Goal: Communication & Community: Answer question/provide support

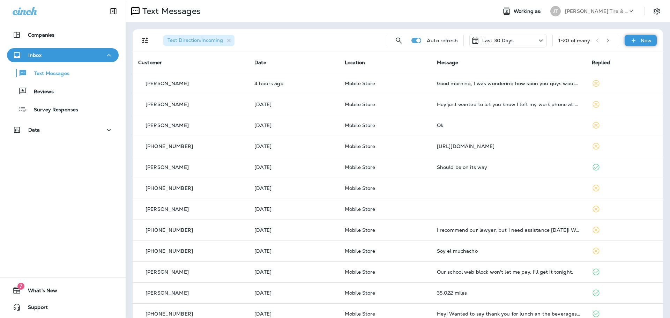
click at [631, 40] on icon at bounding box center [633, 40] width 7 height 7
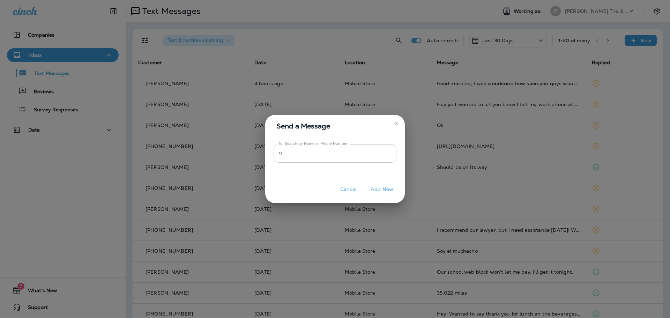
click at [353, 156] on input "To: Search by Name or Phone Number" at bounding box center [341, 153] width 110 height 18
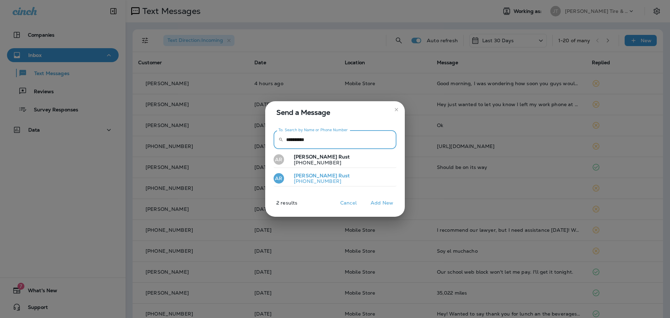
type input "**********"
click at [332, 175] on button "AR Annetta Rust +14029688155" at bounding box center [335, 179] width 123 height 16
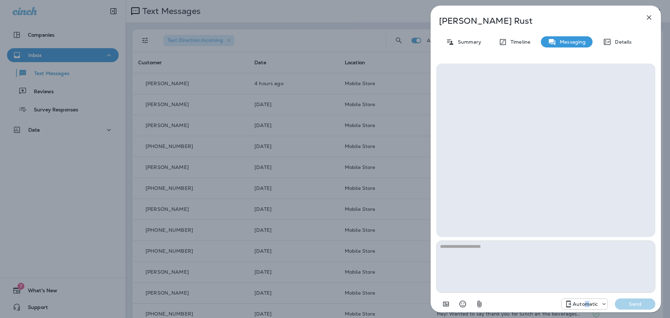
click at [587, 306] on p "Automatic" at bounding box center [585, 304] width 25 height 6
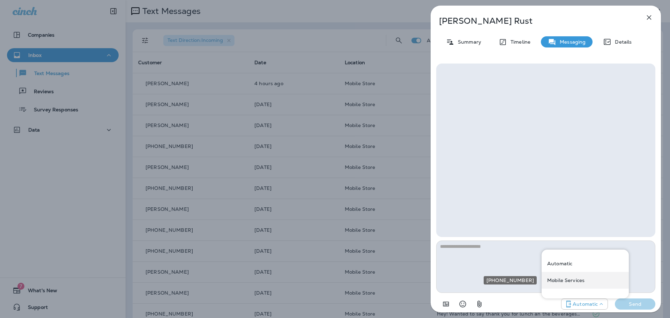
click at [570, 284] on div "Mobile Services" at bounding box center [584, 280] width 87 height 17
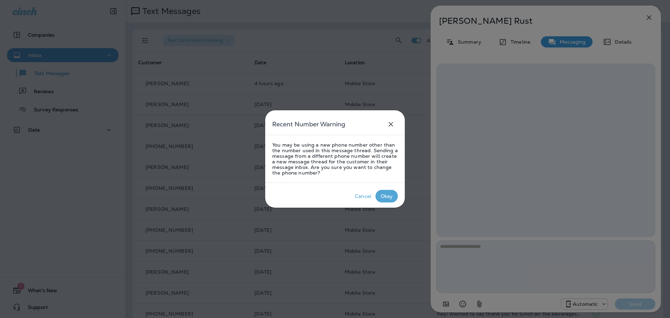
click at [387, 198] on div "Okay" at bounding box center [387, 196] width 12 height 6
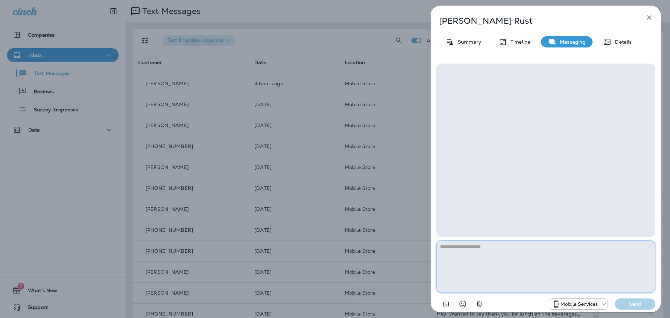
click at [473, 257] on textarea at bounding box center [545, 266] width 219 height 52
type textarea "*"
type textarea "**********"
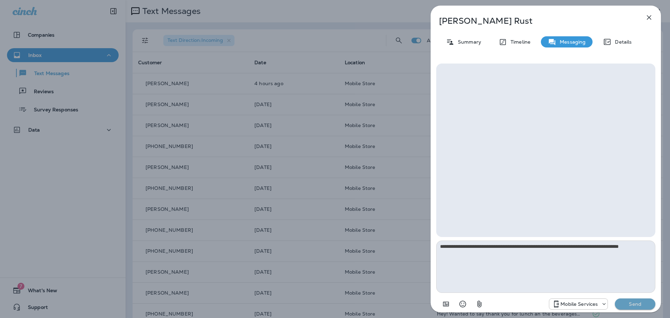
click at [639, 305] on p "Send" at bounding box center [634, 304] width 29 height 6
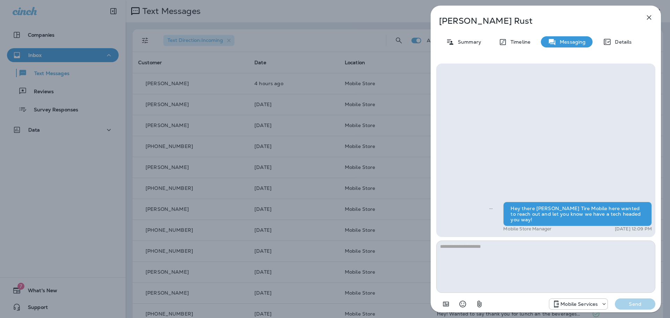
click at [653, 17] on icon "button" at bounding box center [649, 17] width 8 height 8
